Goal: Check status

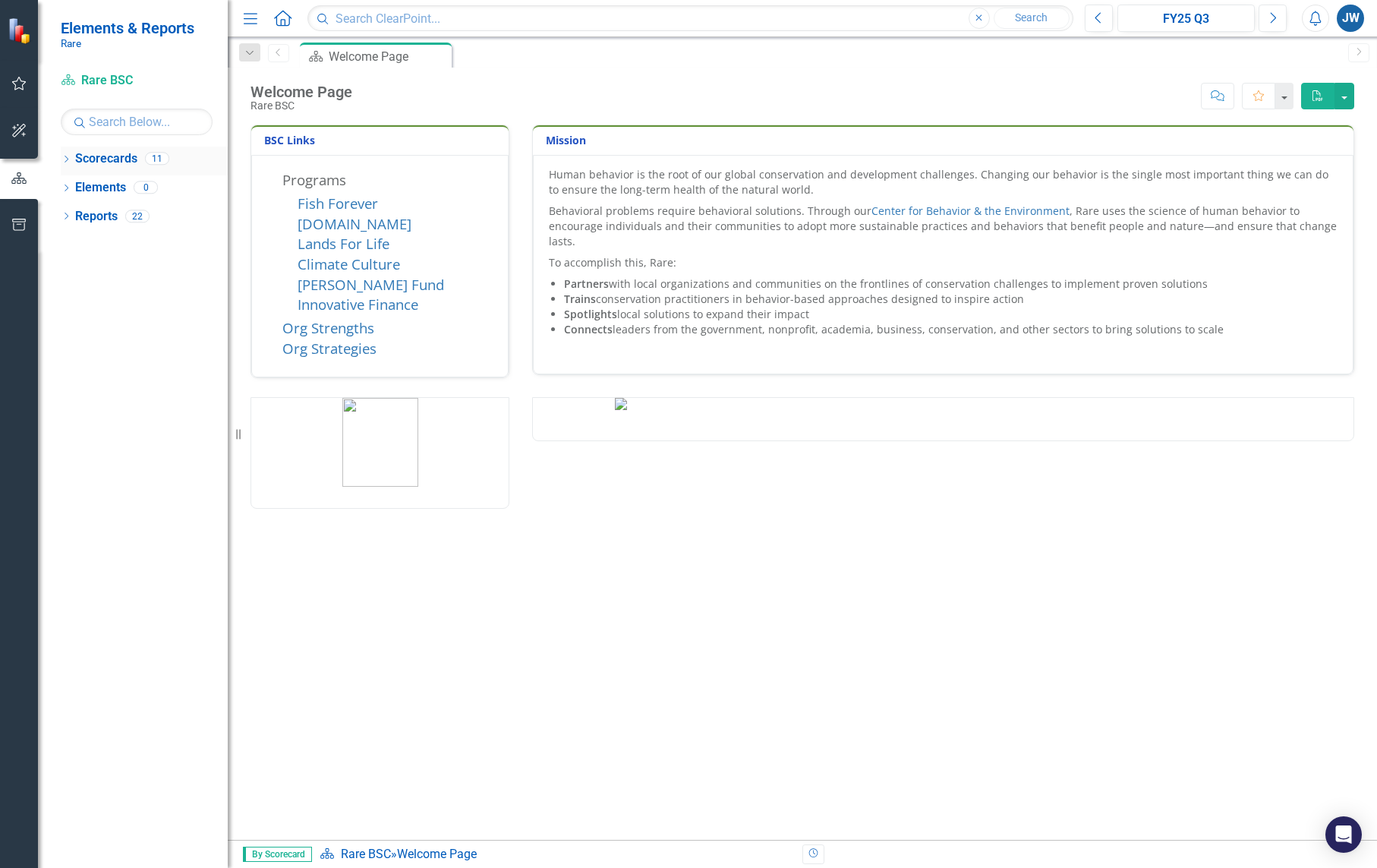
click at [104, 158] on link "Scorecards" at bounding box center [106, 159] width 62 height 17
click at [149, 160] on div "11" at bounding box center [157, 159] width 24 height 13
click at [158, 158] on div "11" at bounding box center [157, 159] width 24 height 13
click at [125, 79] on link "Scorecard Rare BSC" at bounding box center [136, 81] width 152 height 17
click at [352, 284] on link "[PERSON_NAME] Fund" at bounding box center [371, 284] width 147 height 19
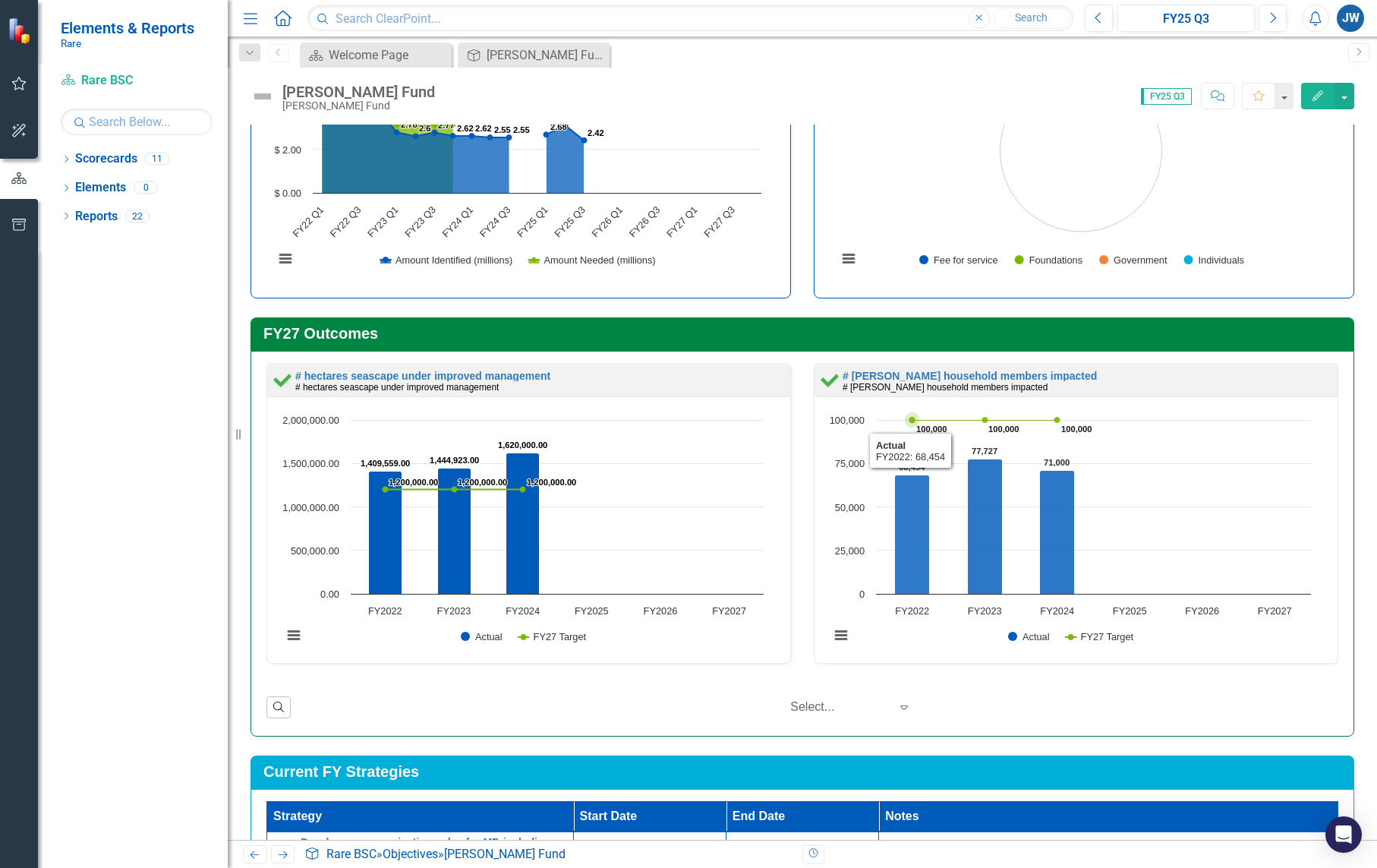
scroll to position [264, 0]
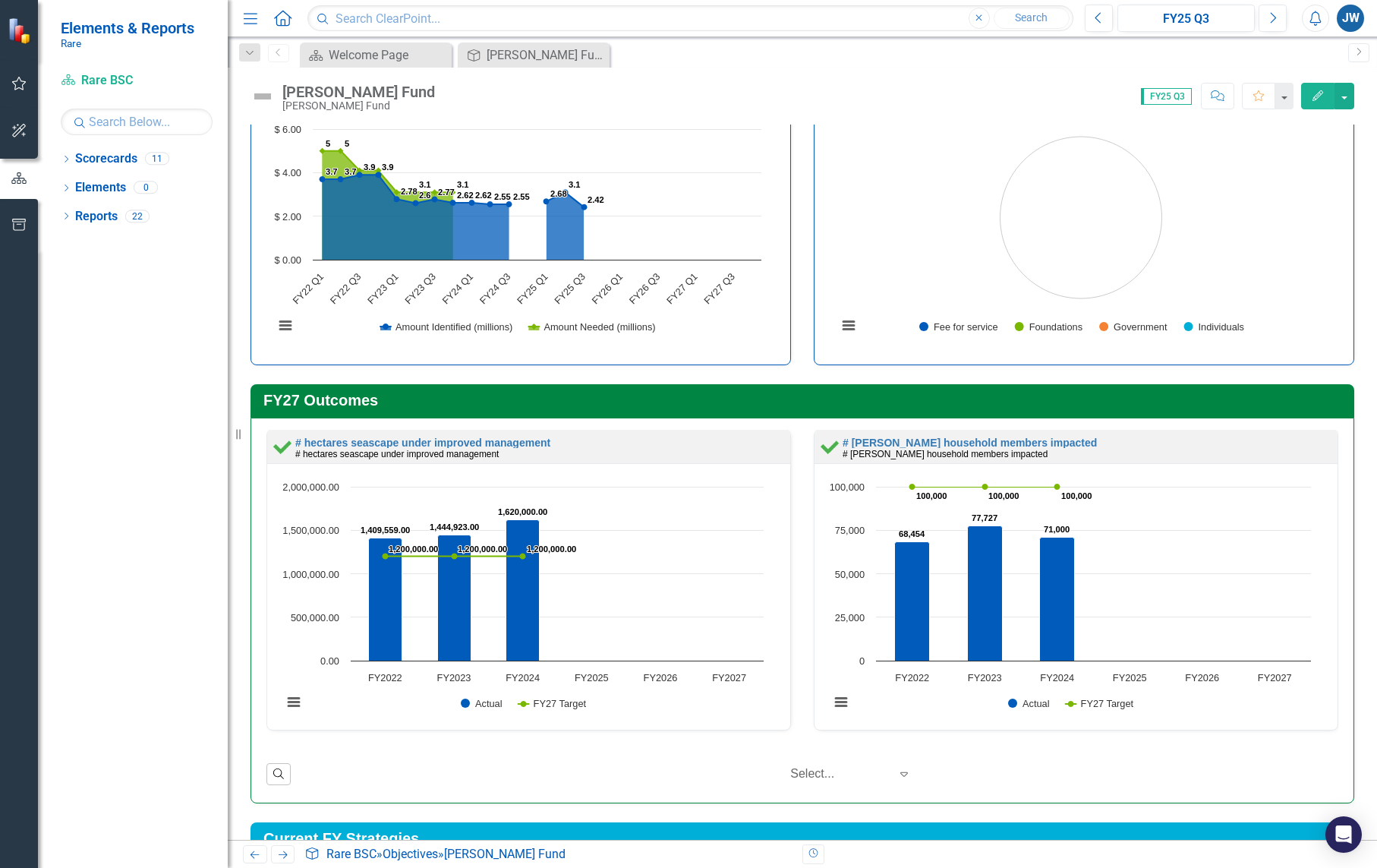
click at [1173, 94] on span "FY25 Q3" at bounding box center [1166, 96] width 51 height 16
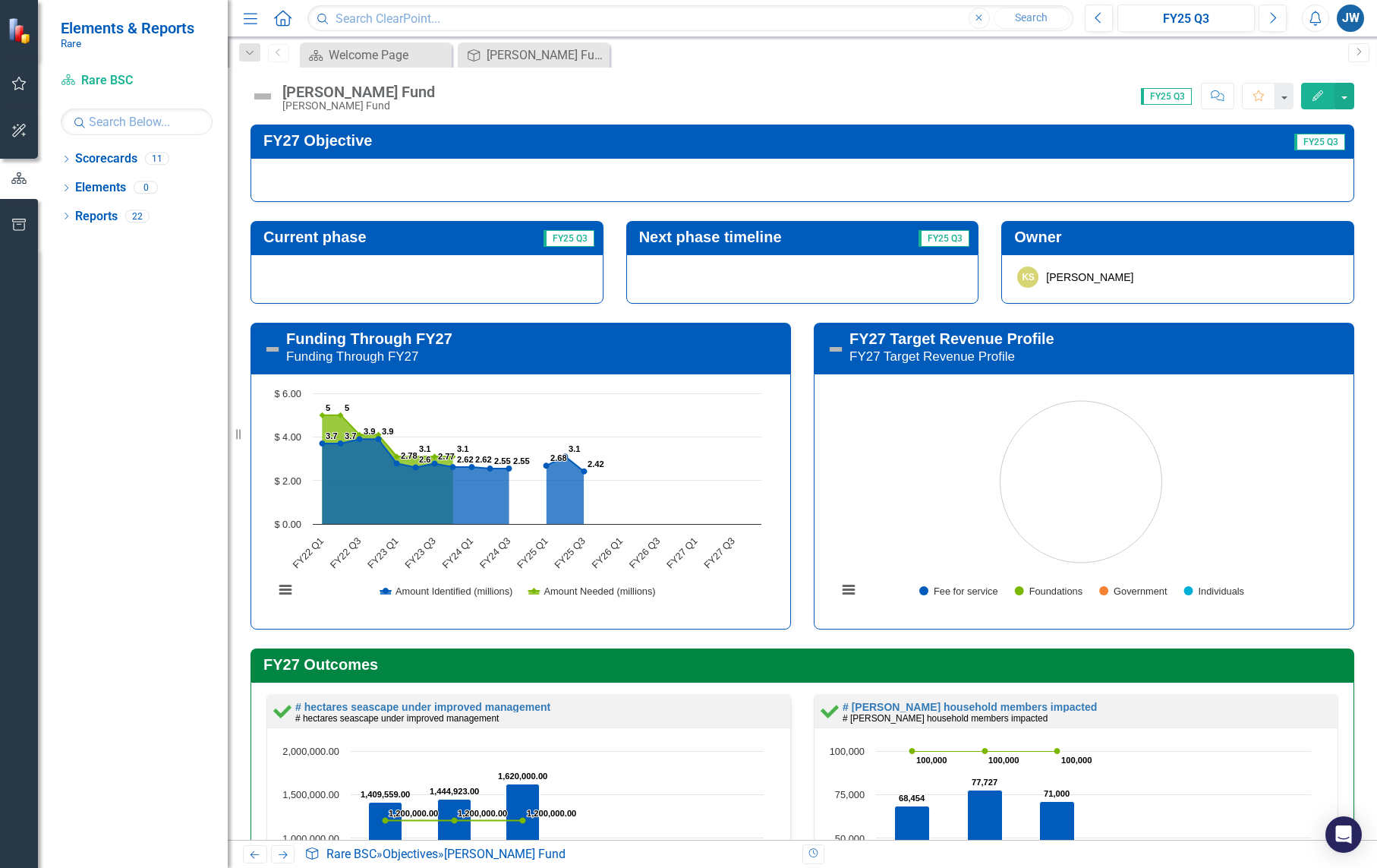
click at [1172, 94] on span "FY25 Q3" at bounding box center [1166, 96] width 51 height 16
click at [1309, 143] on span "FY25 Q3" at bounding box center [1319, 141] width 51 height 16
click at [1166, 96] on span "FY25 Q3" at bounding box center [1166, 96] width 51 height 16
click at [1166, 97] on span "FY25 Q3" at bounding box center [1166, 96] width 51 height 16
click at [1100, 15] on icon "Previous" at bounding box center [1099, 19] width 9 height 14
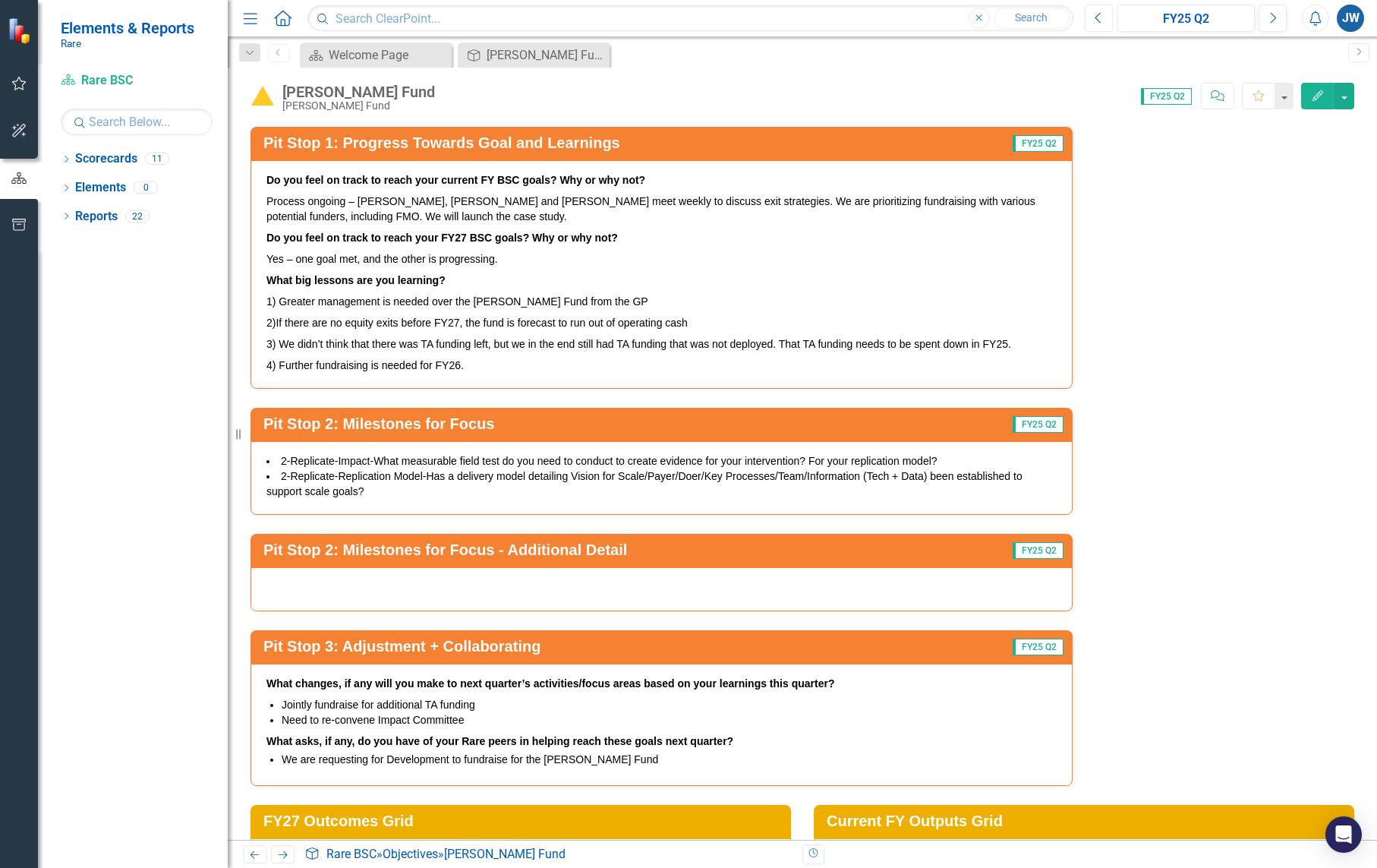
scroll to position [2127, 0]
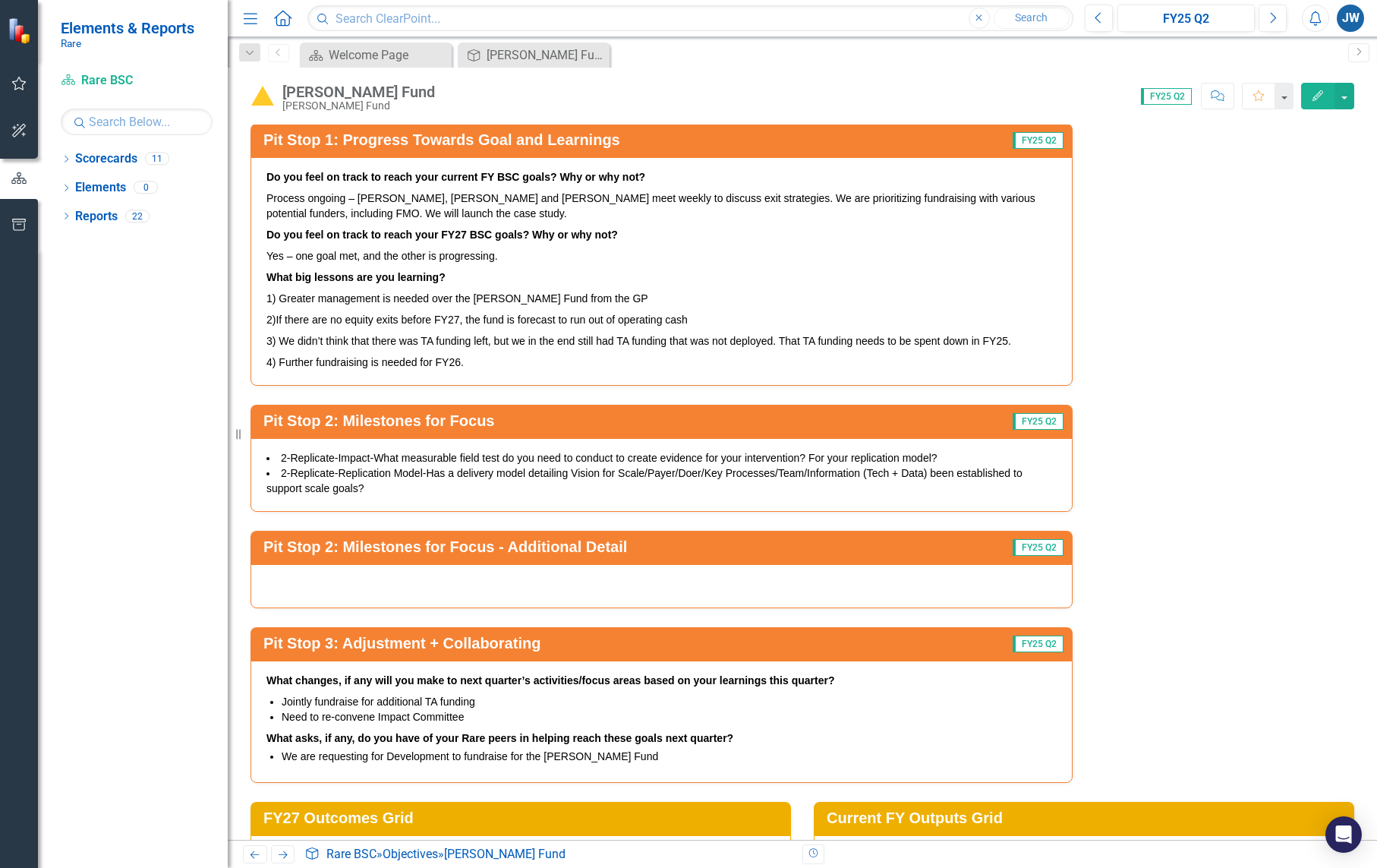
click at [554, 584] on div at bounding box center [661, 586] width 822 height 44
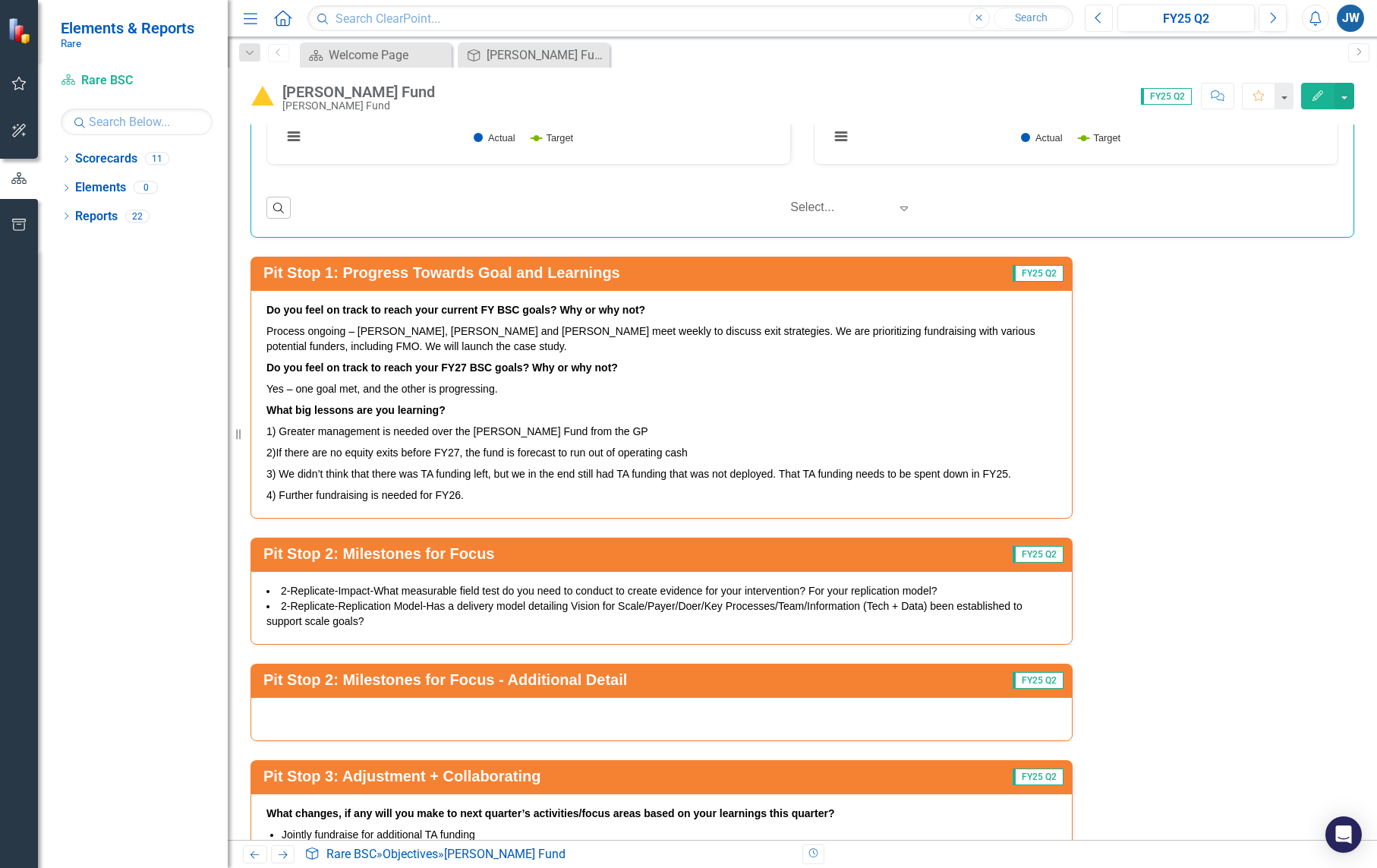
click at [1099, 19] on icon "Previous" at bounding box center [1099, 19] width 9 height 14
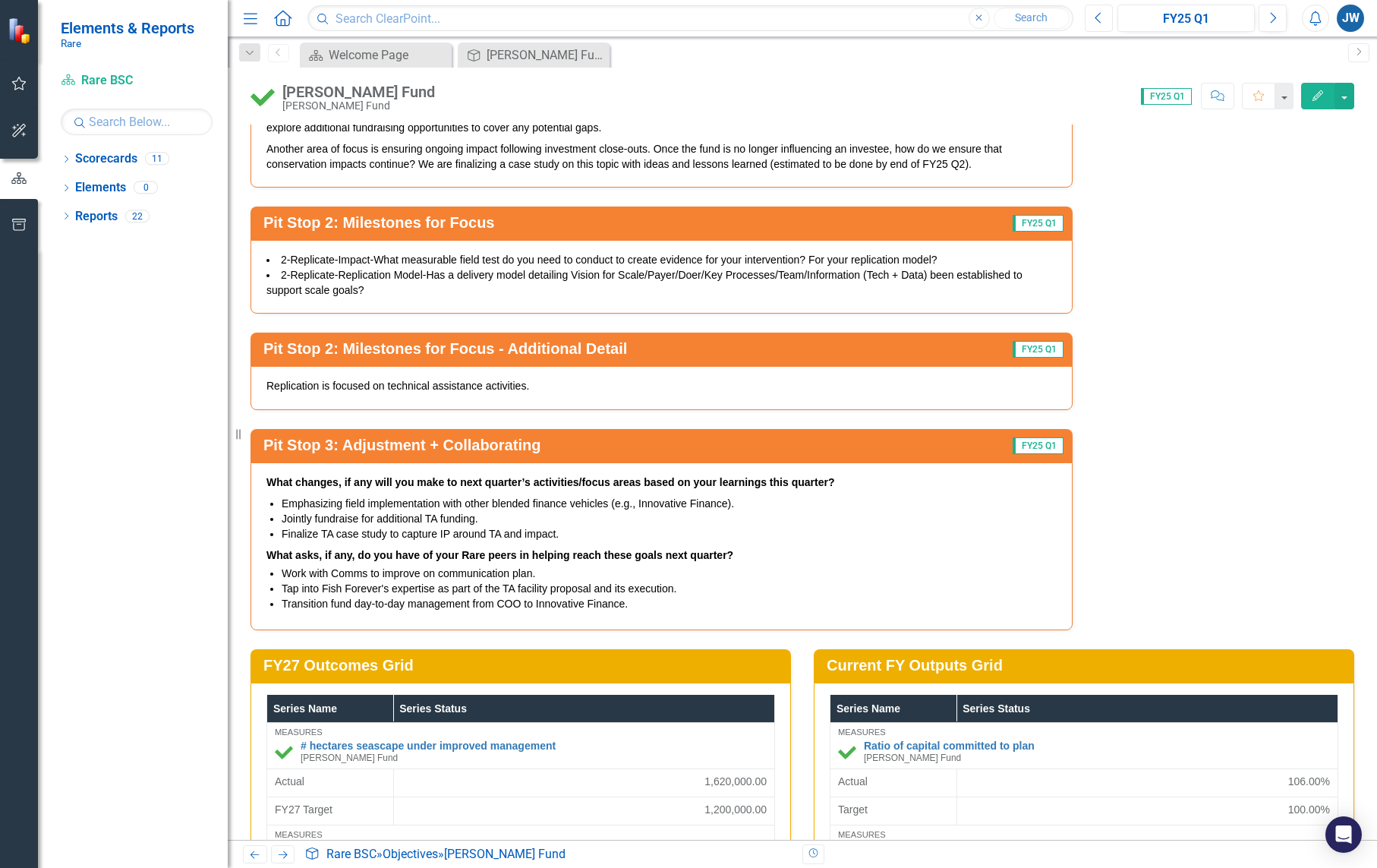
scroll to position [2388, 0]
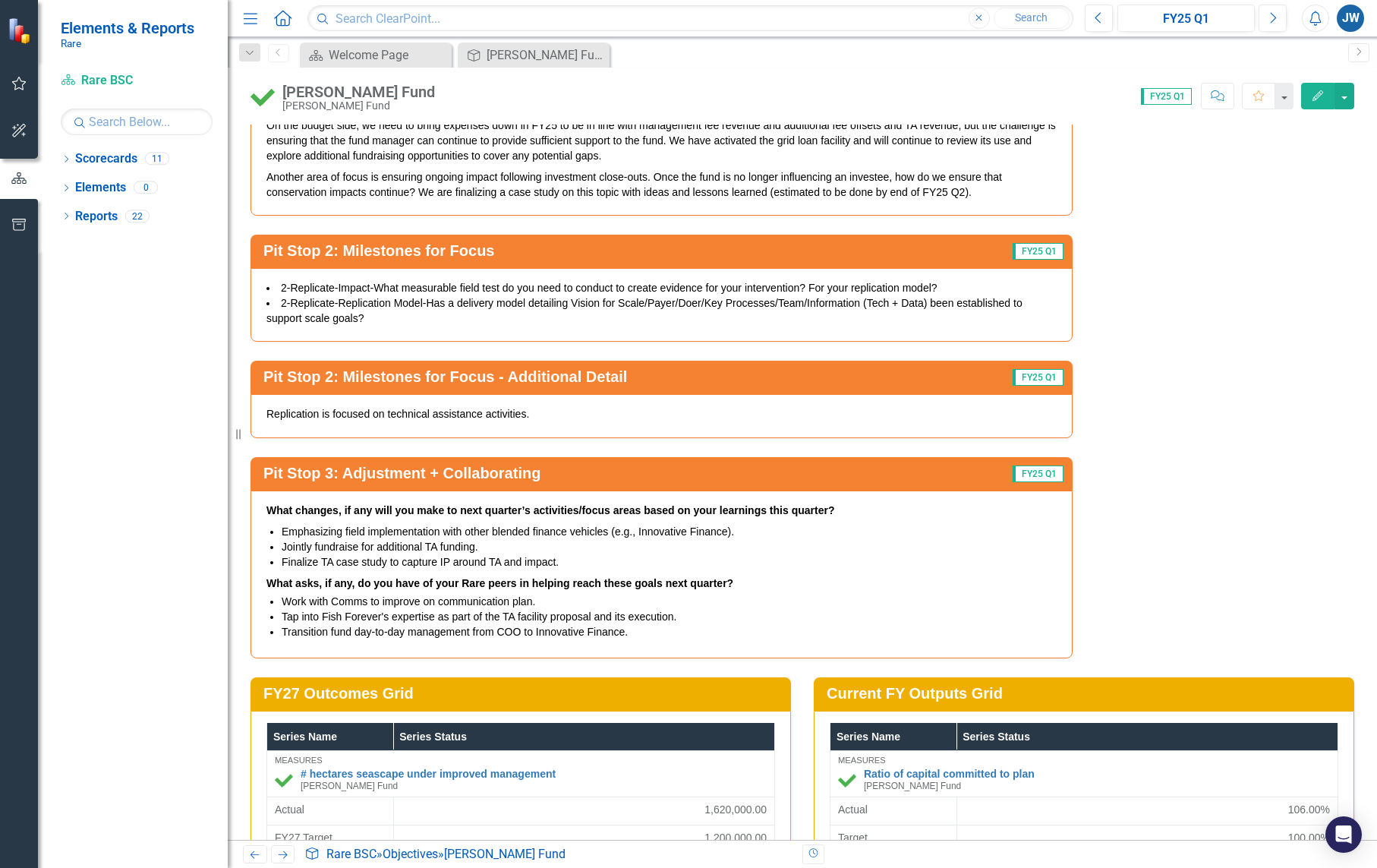
drag, startPoint x: 677, startPoint y: 630, endPoint x: 450, endPoint y: 600, distance: 229.0
click at [452, 601] on ul "Work with Comms to improve on communication plan. Tap into Fish Forever's exper…" at bounding box center [669, 616] width 775 height 45
click at [502, 527] on li "Emphasizing field implementation with other blended finance vehicles (e.g., Inn…" at bounding box center [669, 531] width 775 height 15
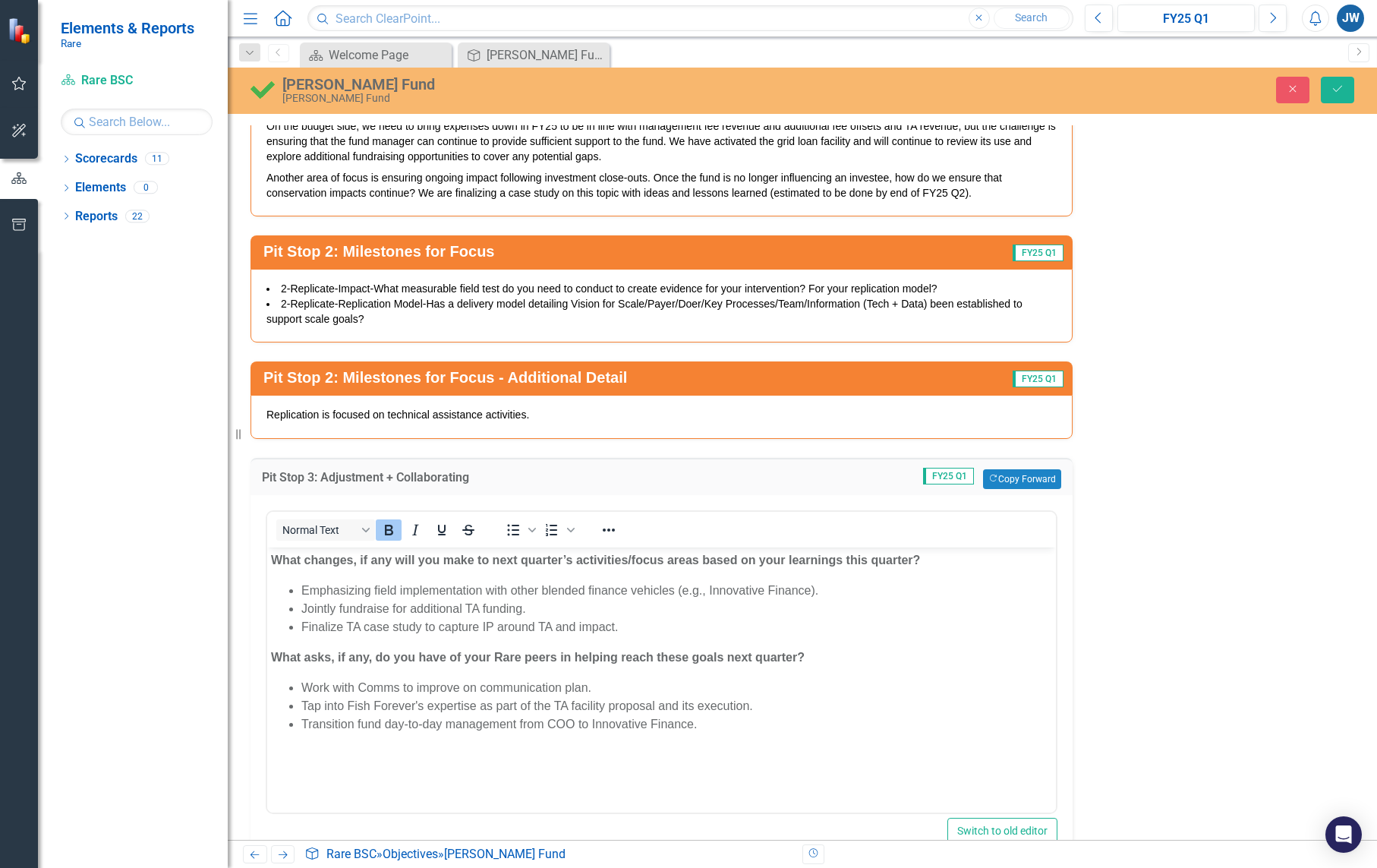
scroll to position [0, 0]
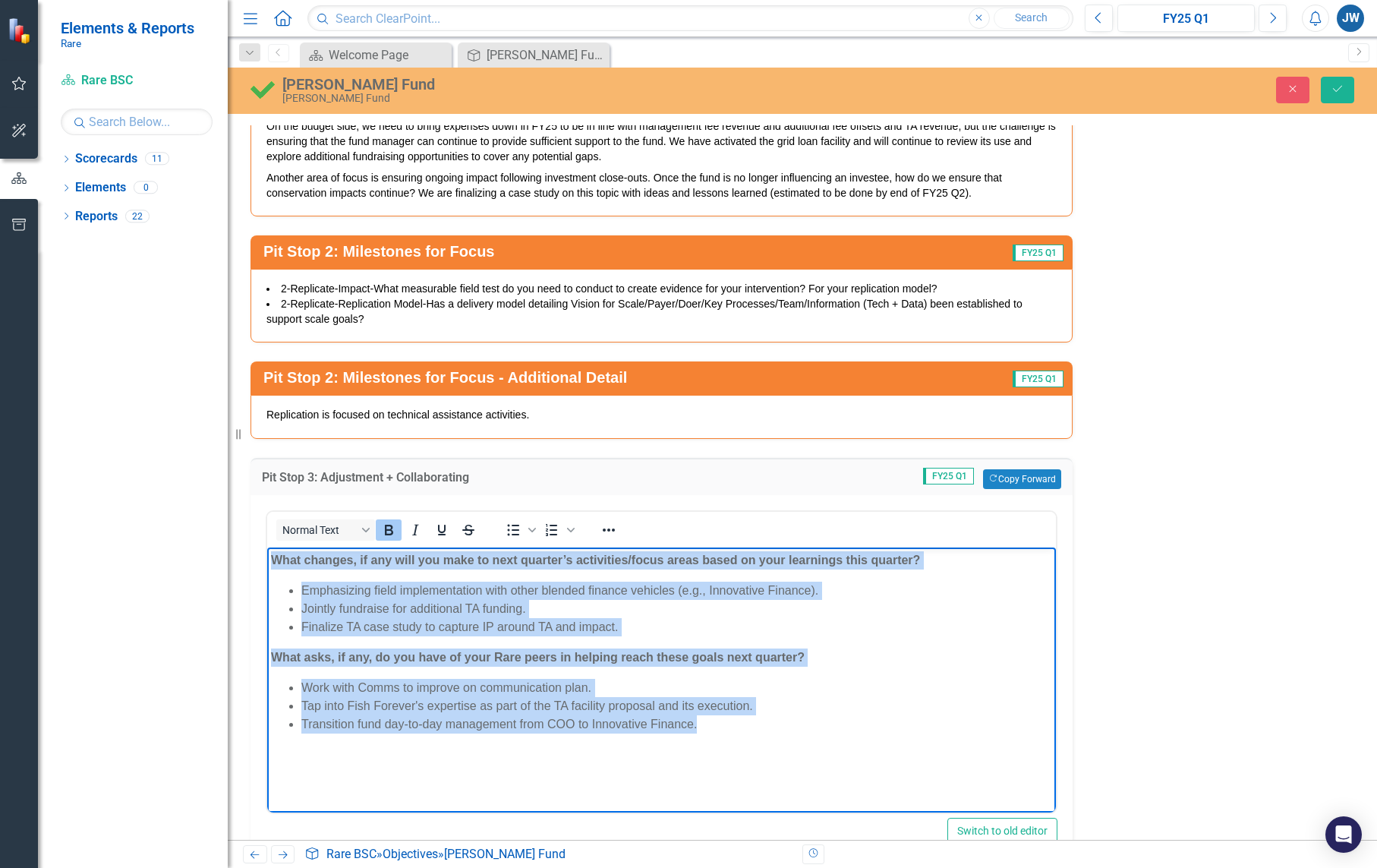
drag, startPoint x: 272, startPoint y: 559, endPoint x: 787, endPoint y: 750, distance: 549.3
click at [790, 751] on body "What changes, if any will you make to next quarter’s activities/focus areas bas…" at bounding box center [662, 661] width 789 height 228
copy body "What changes, if any will you make to next quarter’s activities/focus areas bas…"
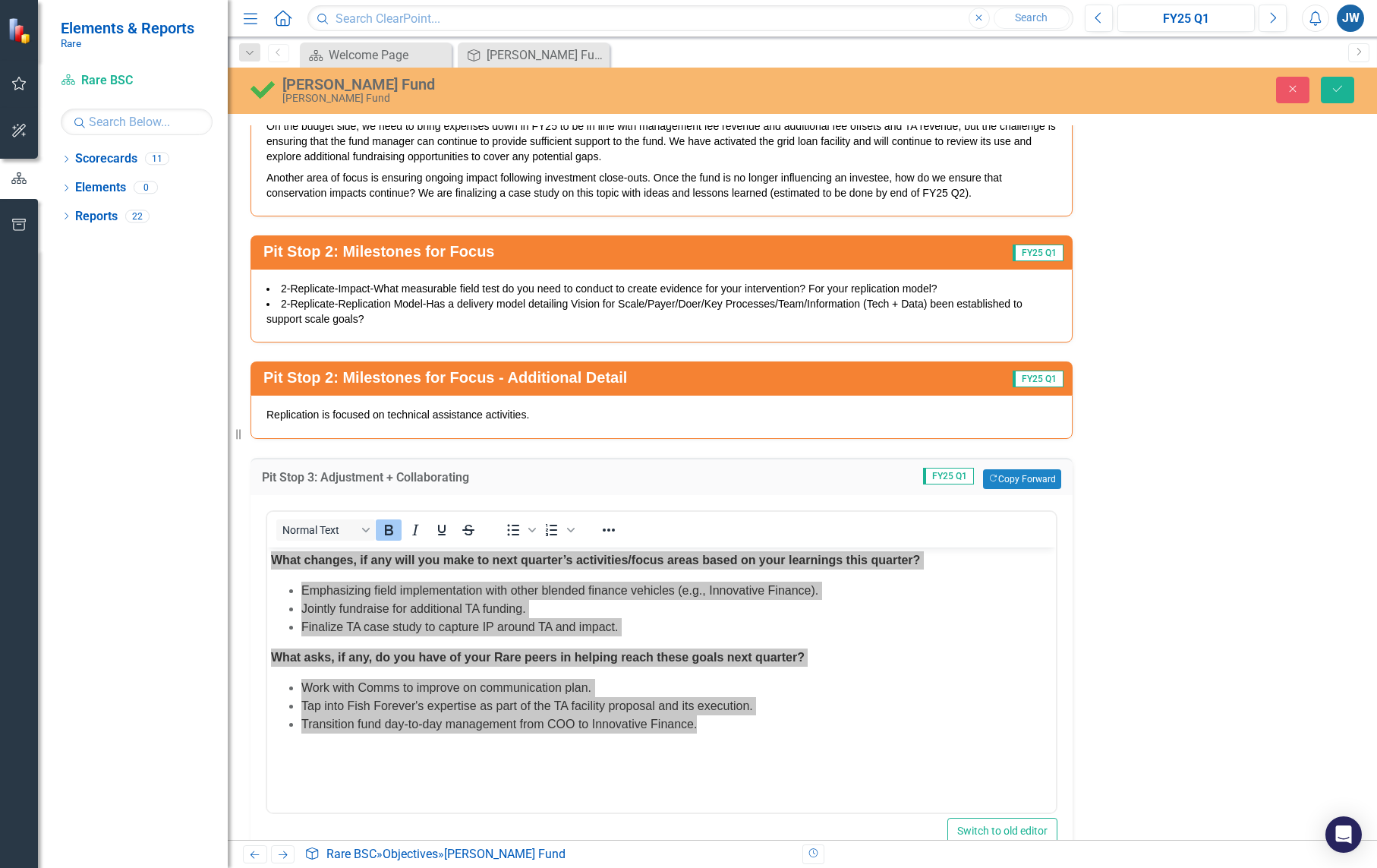
click at [158, 319] on div "Dropdown Scorecards 11 Dropdown Rare BSC Dropdown Programs Fish Forever [DOMAIN…" at bounding box center [133, 507] width 190 height 722
